Goal: Check status

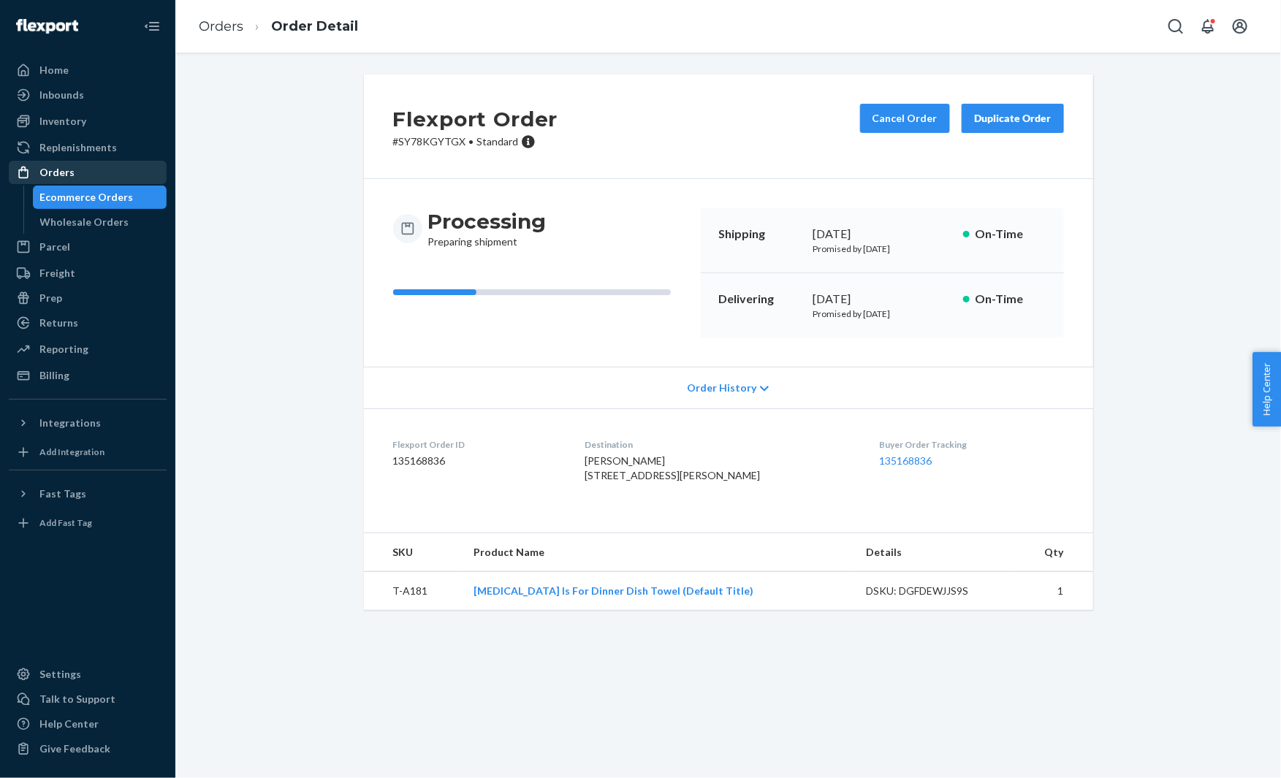
click at [96, 174] on div "Orders" at bounding box center [87, 172] width 155 height 20
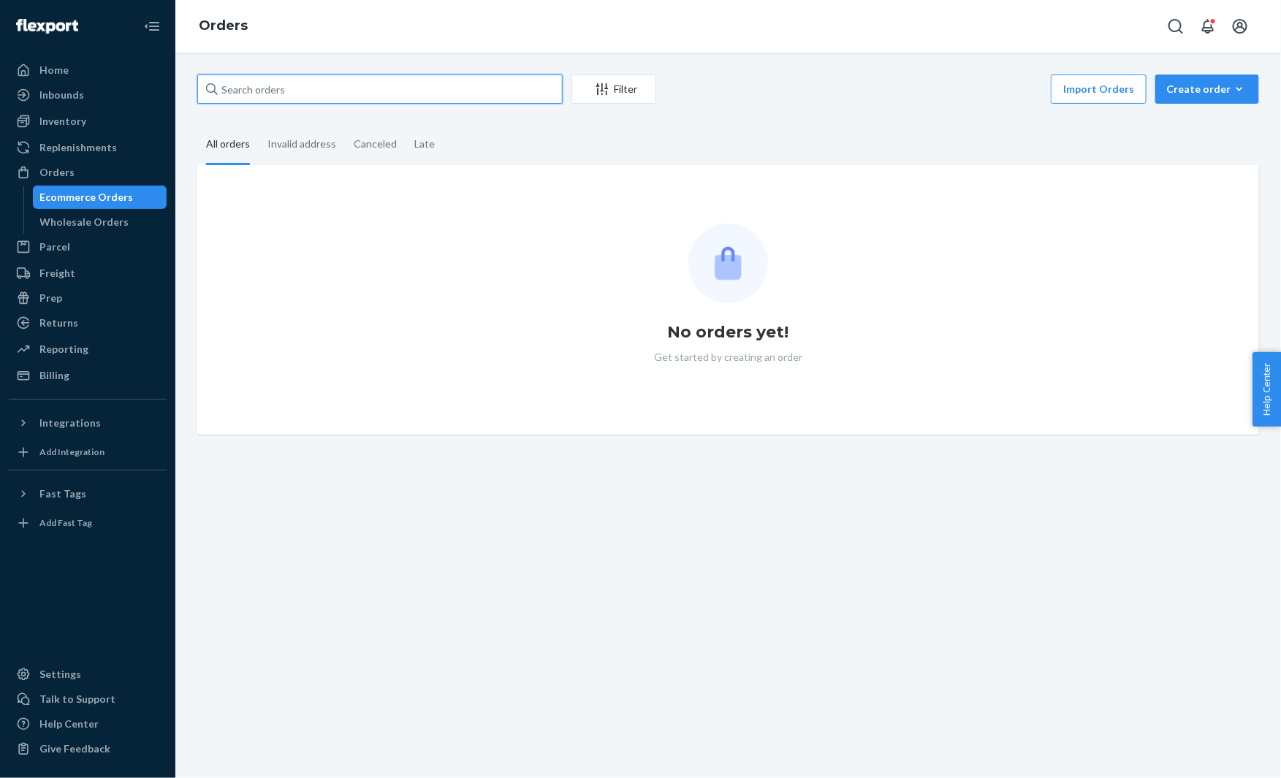
click at [335, 90] on input "text" at bounding box center [379, 89] width 365 height 29
paste input "[PERSON_NAME]"
type input "[PERSON_NAME]"
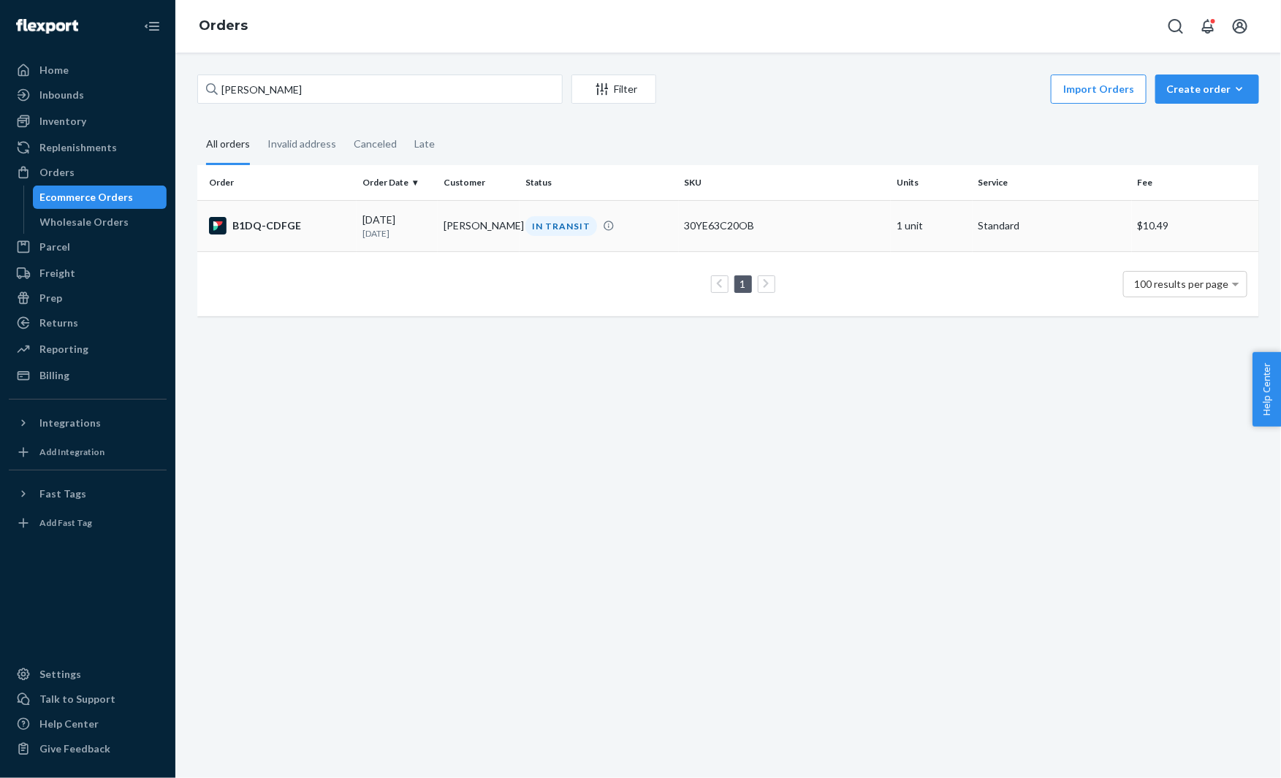
click at [311, 217] on div "B1DQ-CDFGE" at bounding box center [280, 226] width 142 height 18
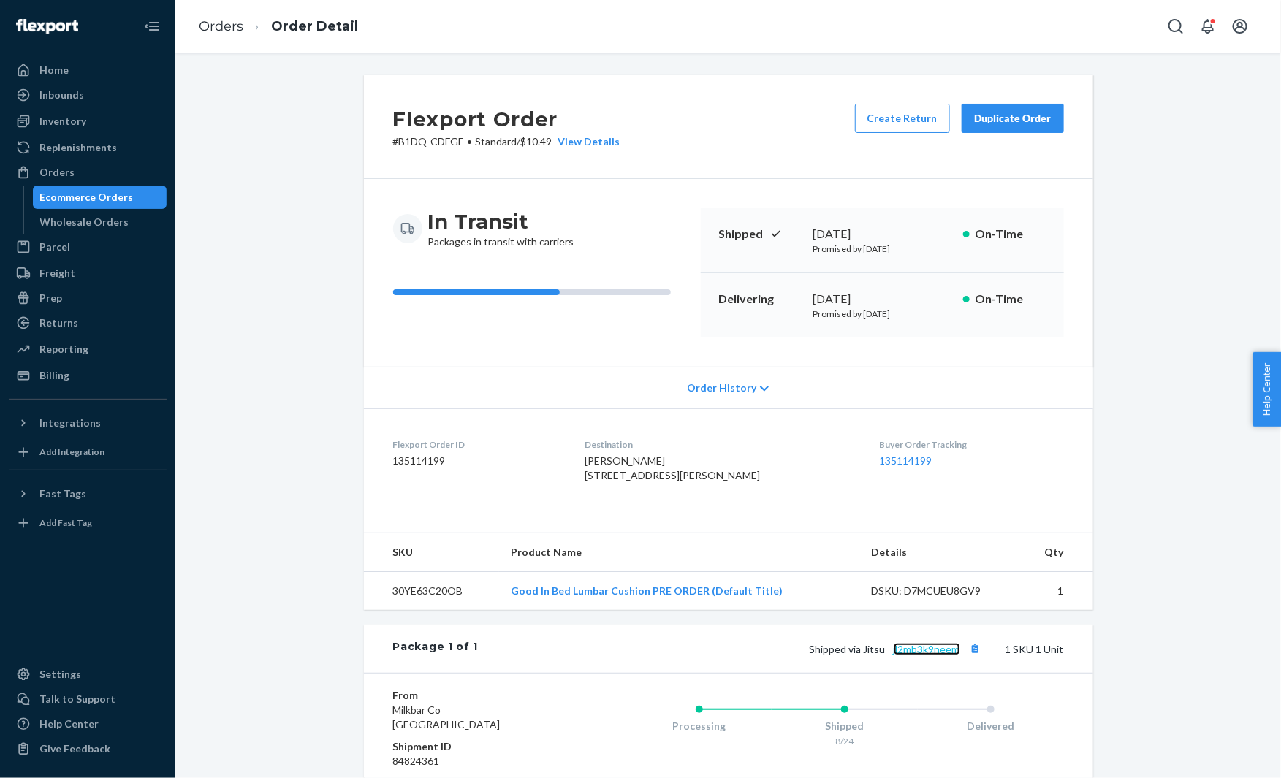
click at [921, 655] on link "jl2mb3k9neem" at bounding box center [927, 649] width 66 height 12
